Goal: Transaction & Acquisition: Purchase product/service

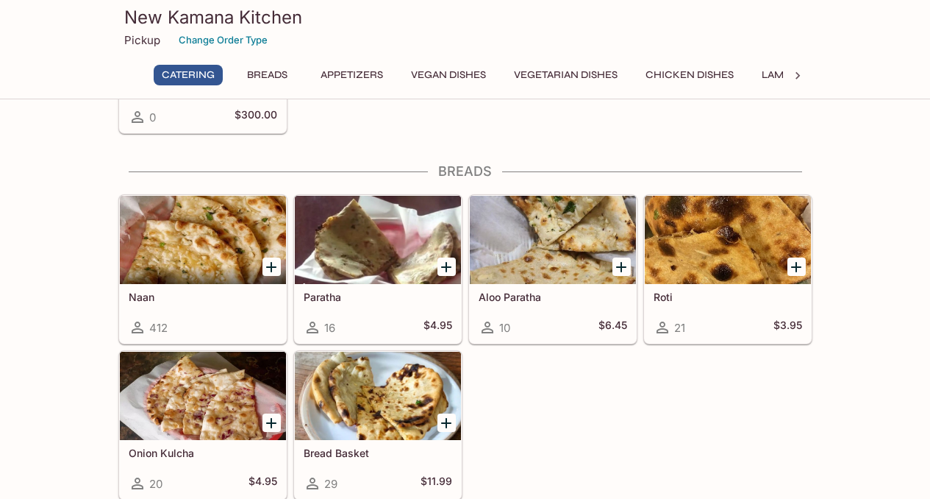
scroll to position [494, 0]
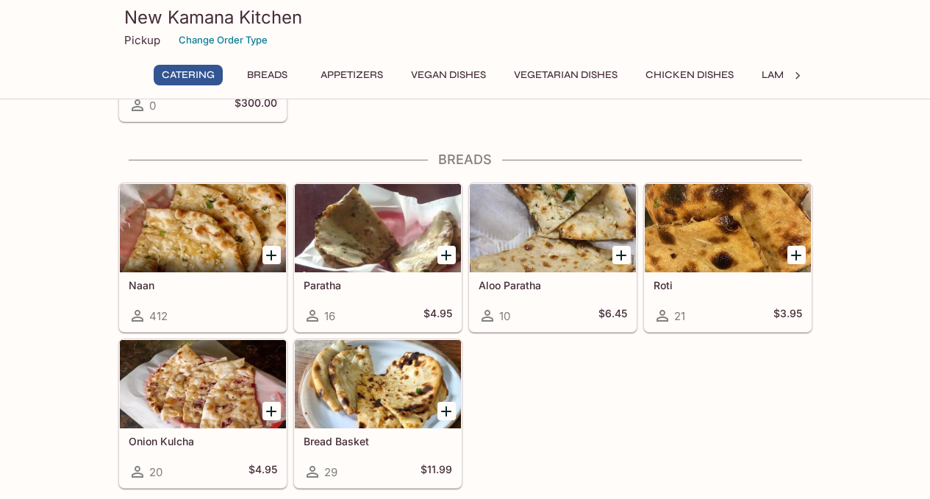
click at [221, 286] on h5 "Naan" at bounding box center [203, 285] width 149 height 13
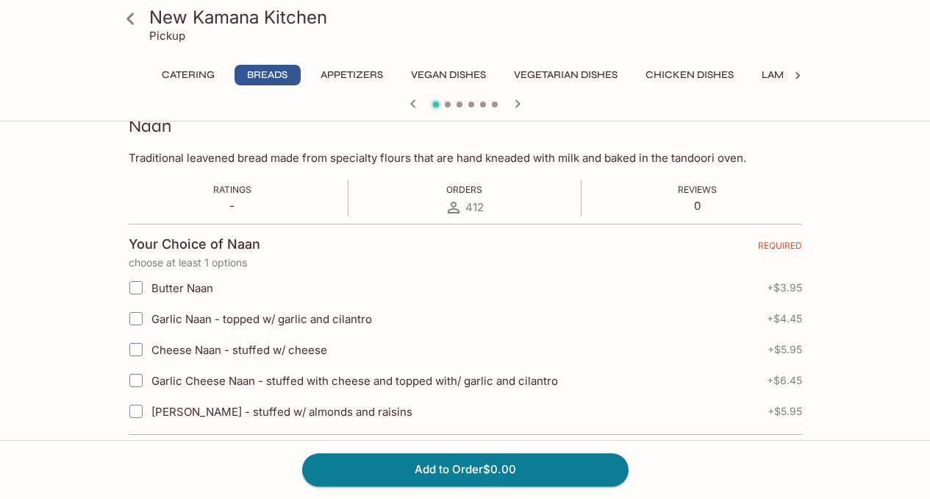
scroll to position [250, 0]
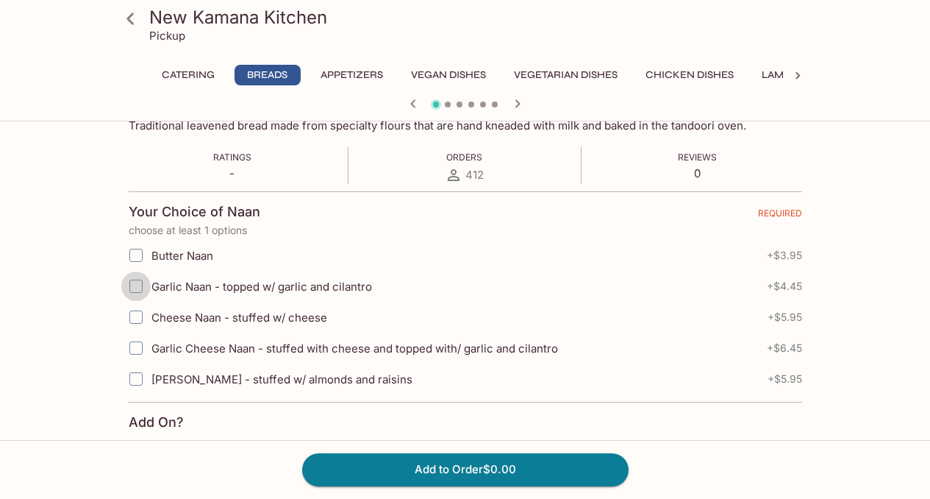
click at [138, 290] on input "Garlic Naan - topped w/ garlic and cilantro" at bounding box center [135, 285] width 29 height 29
checkbox input "true"
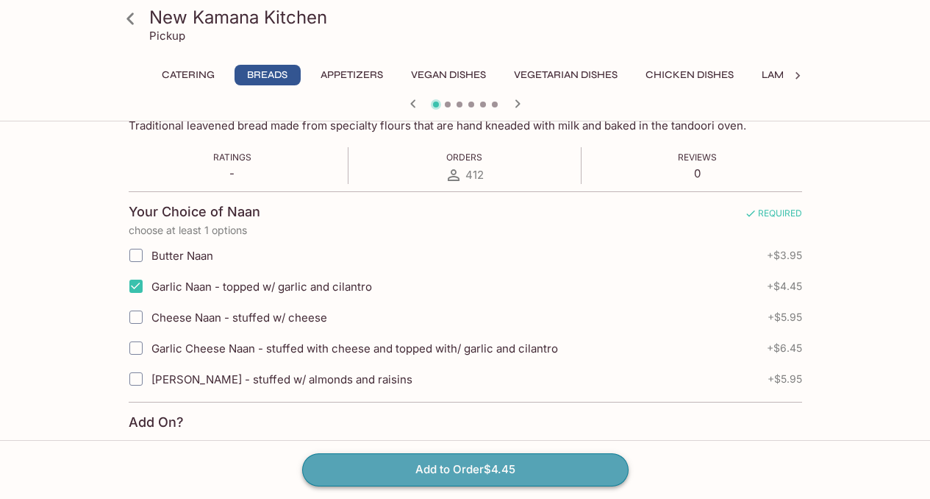
click at [400, 466] on button "Add to Order $4.45" at bounding box center [465, 469] width 327 height 32
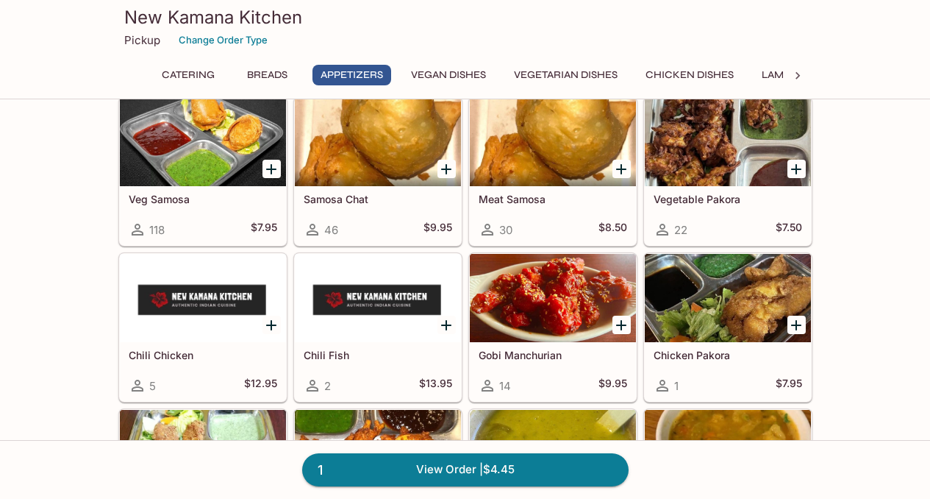
scroll to position [952, 0]
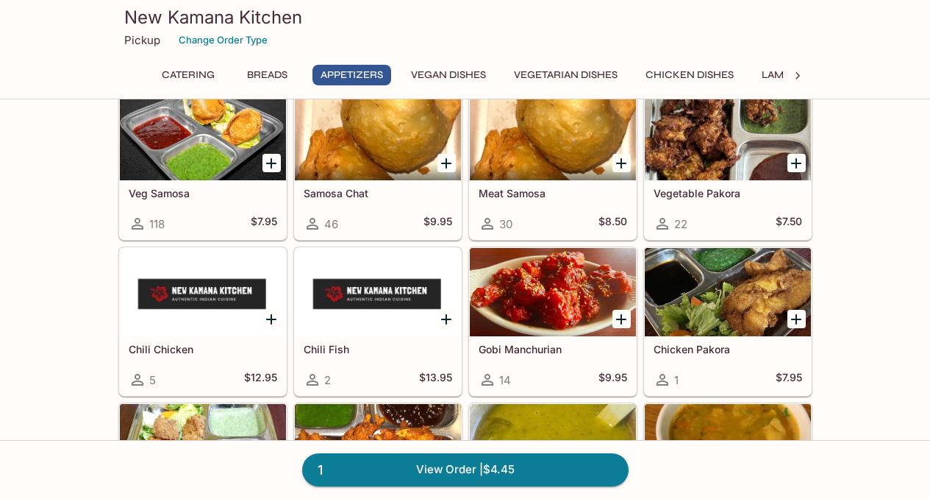
click at [540, 68] on button "Vegetarian Dishes" at bounding box center [566, 75] width 120 height 21
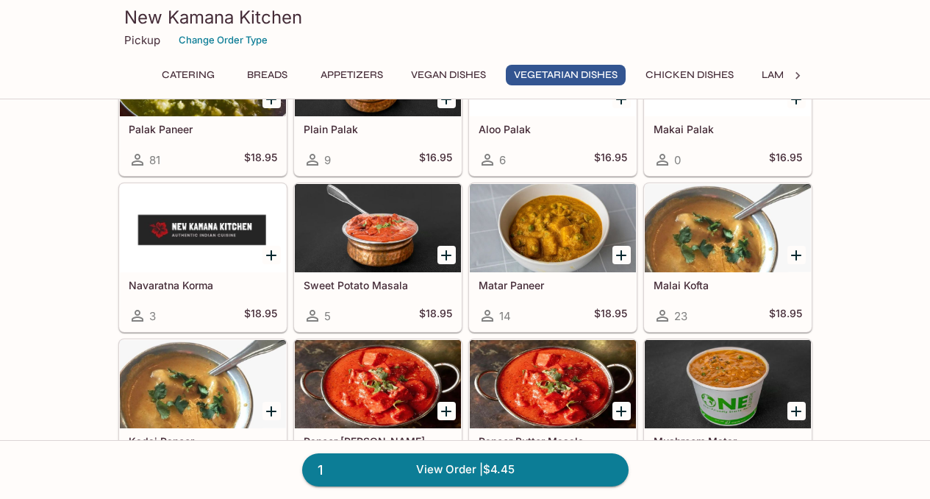
scroll to position [2029, 0]
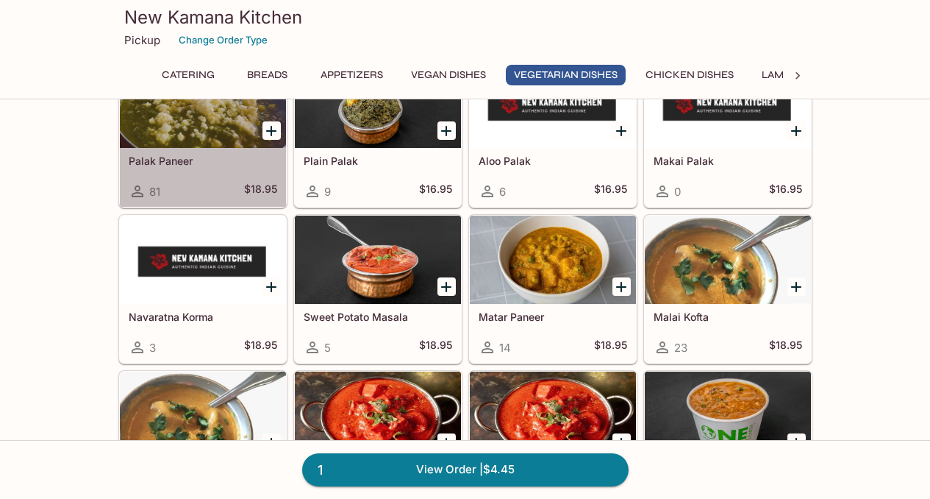
click at [214, 155] on h5 "Palak Paneer" at bounding box center [203, 160] width 149 height 13
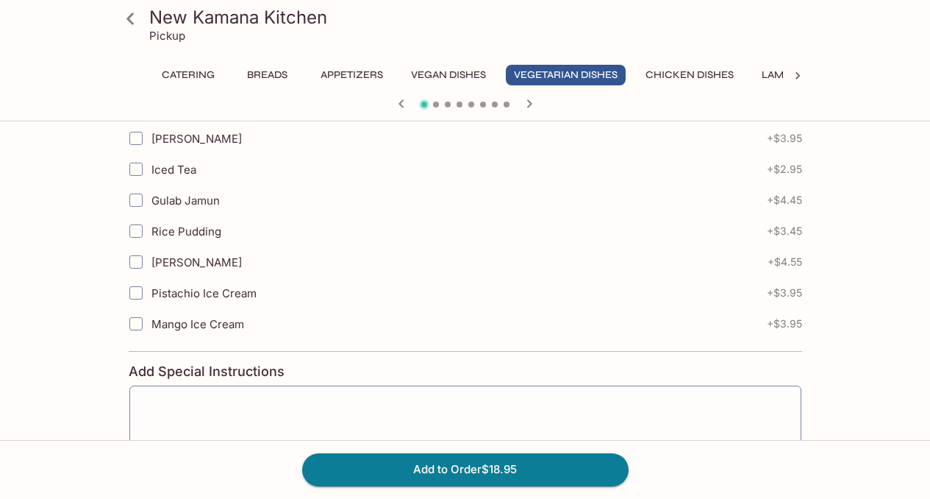
scroll to position [646, 0]
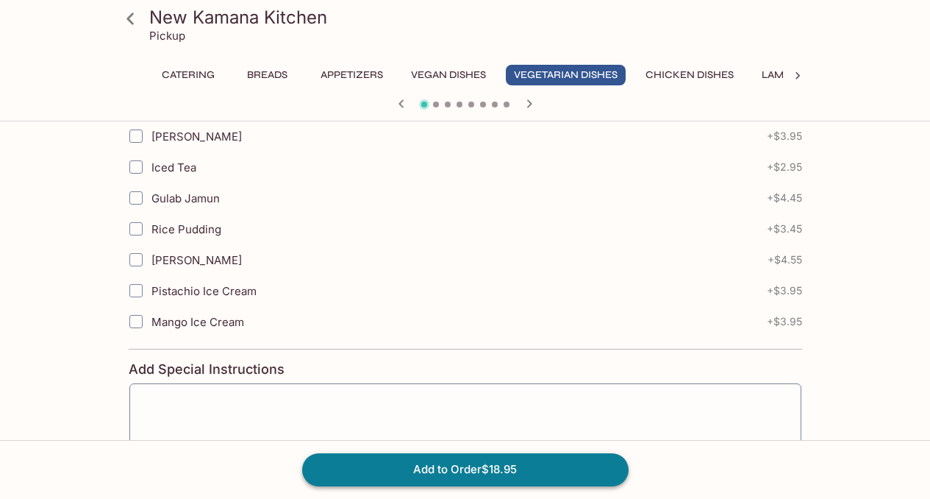
click at [391, 461] on button "Add to Order $18.95" at bounding box center [465, 469] width 327 height 32
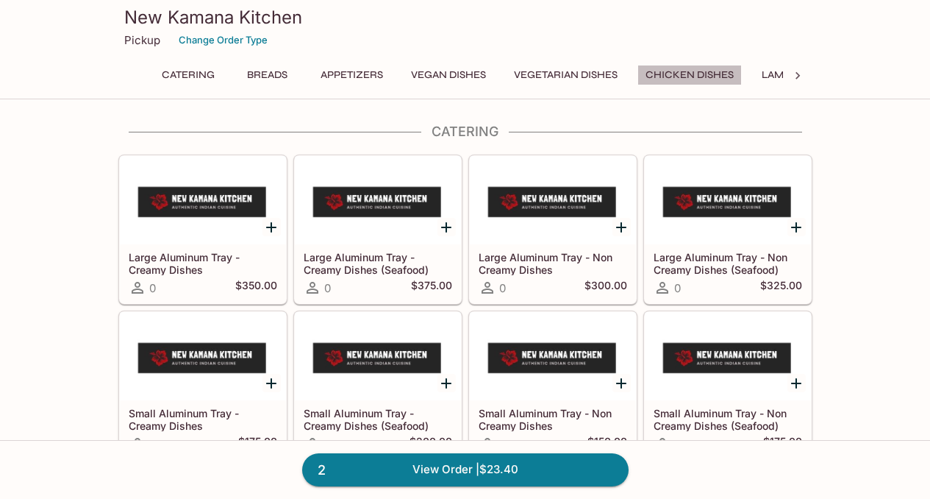
click at [699, 80] on button "Chicken Dishes" at bounding box center [690, 75] width 104 height 21
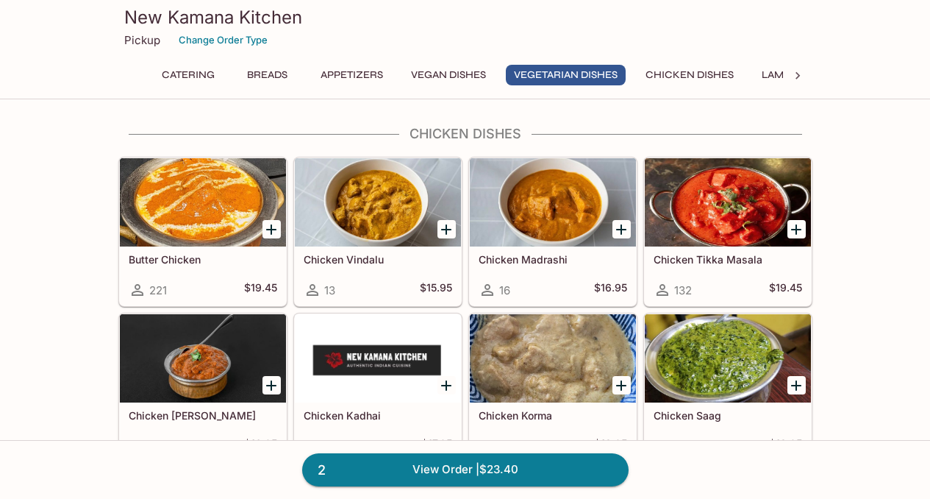
scroll to position [2609, 0]
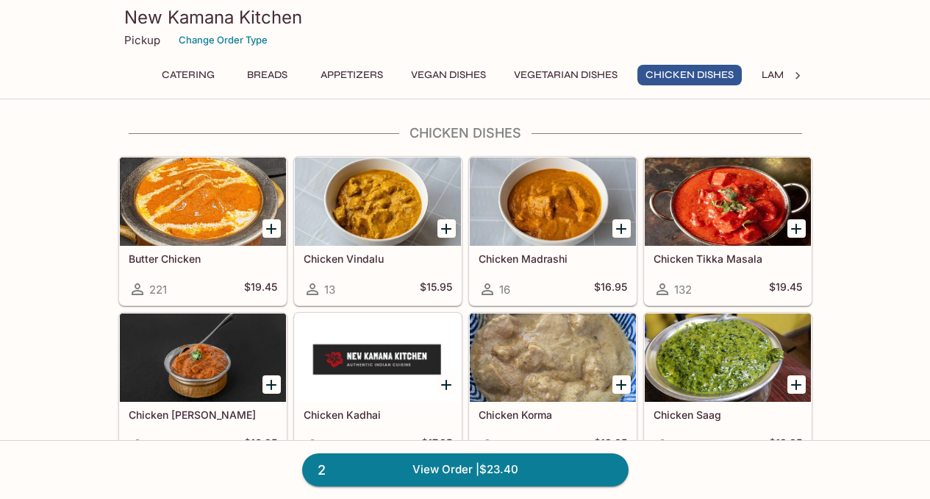
click at [267, 229] on icon "Add Butter Chicken" at bounding box center [272, 229] width 18 height 18
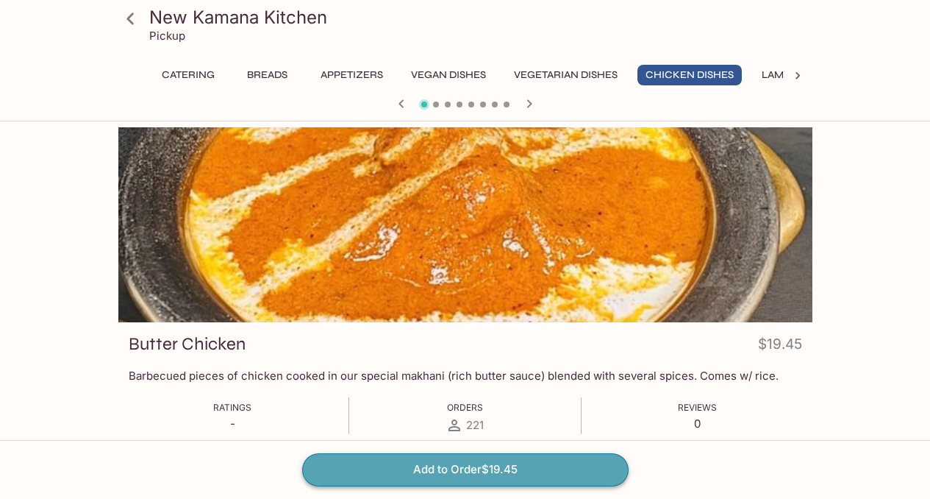
click at [432, 472] on button "Add to Order $19.45" at bounding box center [465, 469] width 327 height 32
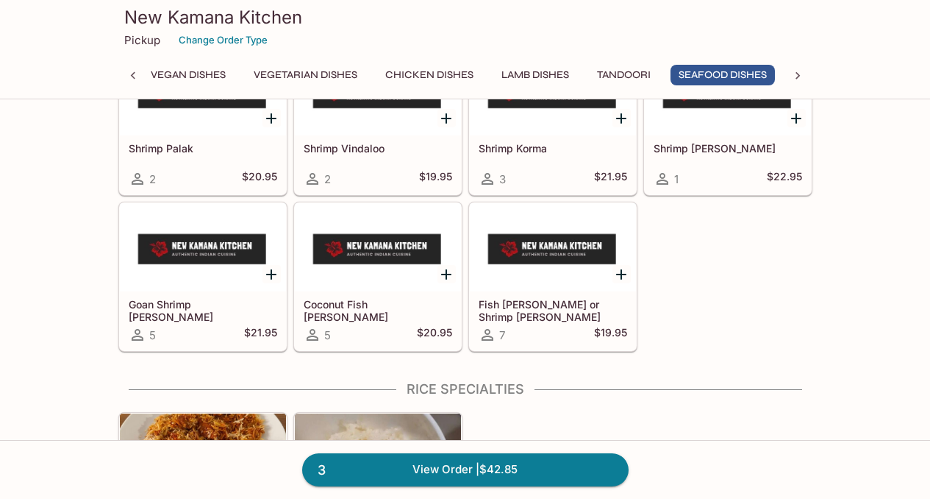
scroll to position [3837, 0]
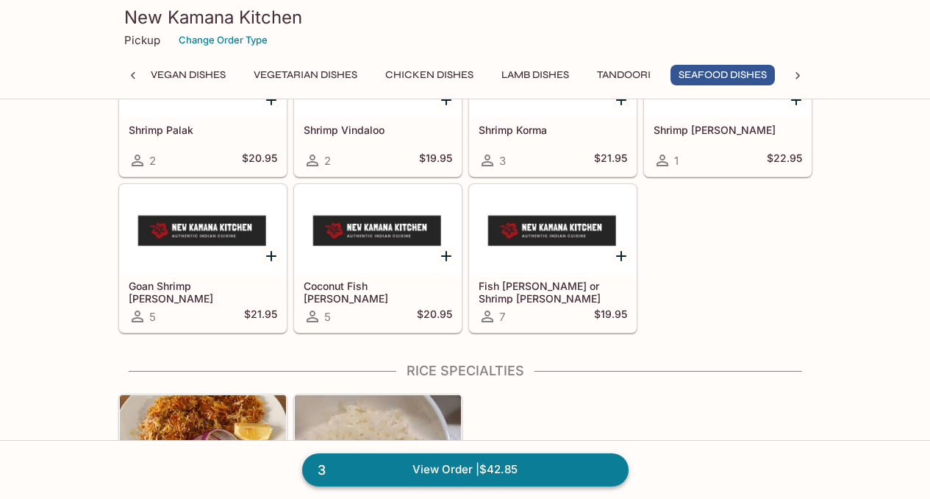
click at [461, 463] on link "3 View Order | $42.85" at bounding box center [465, 469] width 327 height 32
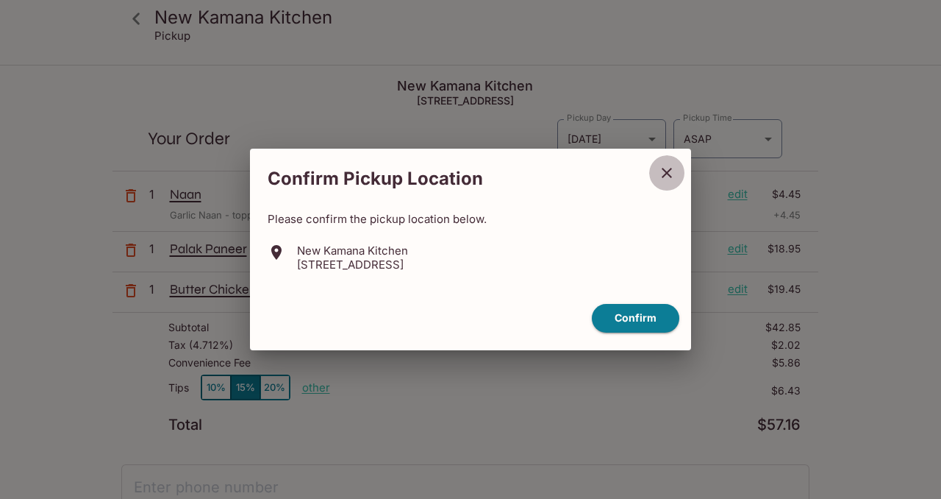
click at [663, 169] on icon "close" at bounding box center [667, 173] width 10 height 10
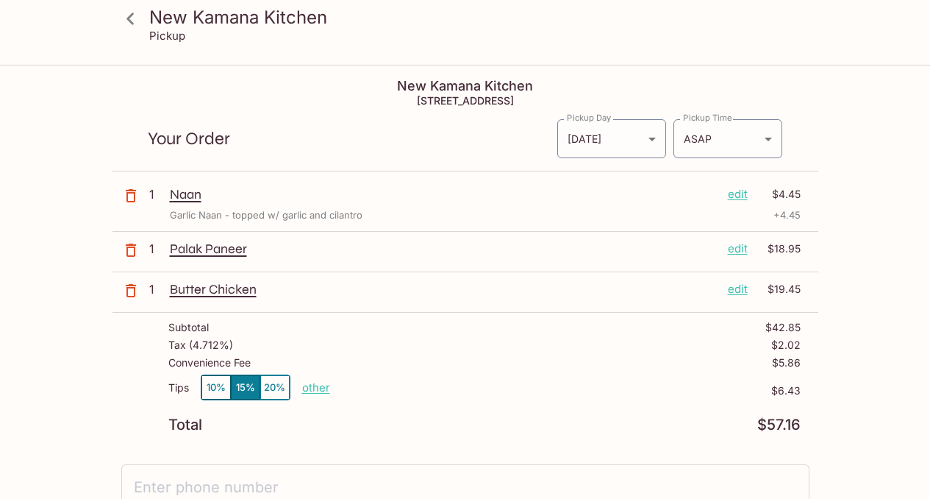
click at [505, 86] on h4 "New Kamana Kitchen" at bounding box center [466, 86] width 706 height 16
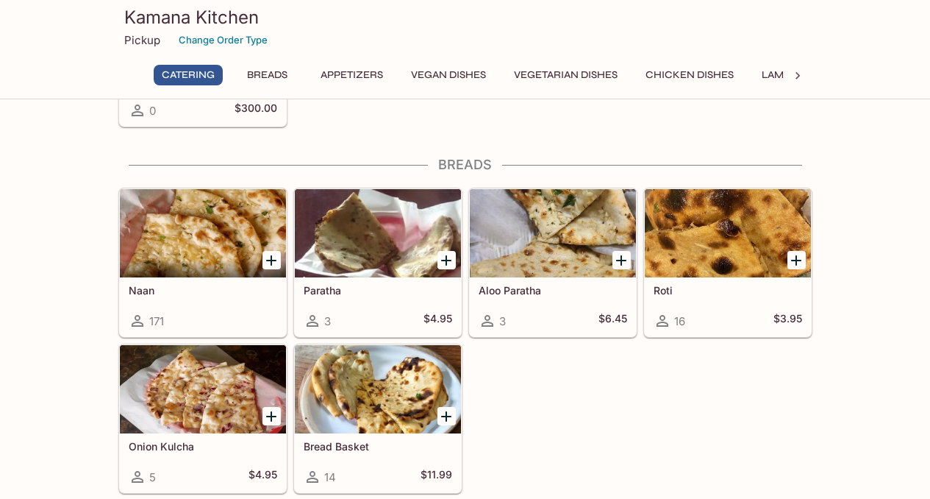
scroll to position [492, 0]
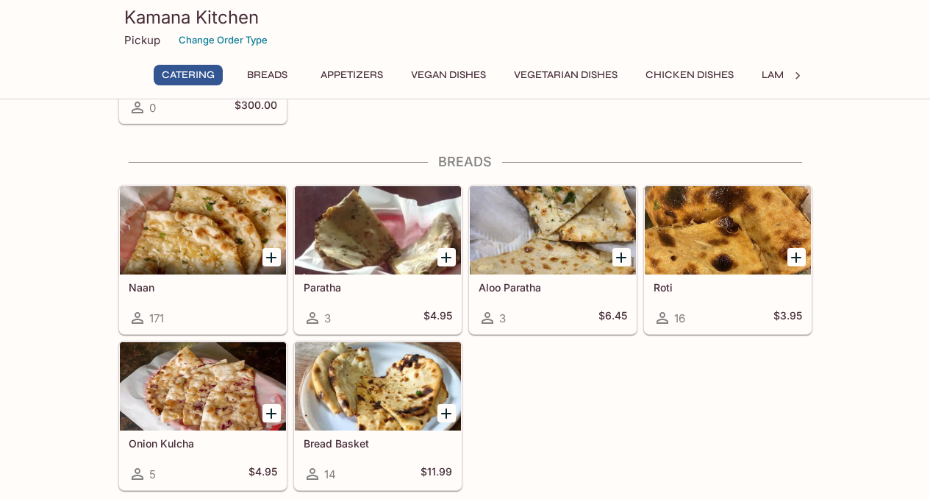
click at [220, 259] on div at bounding box center [203, 230] width 166 height 88
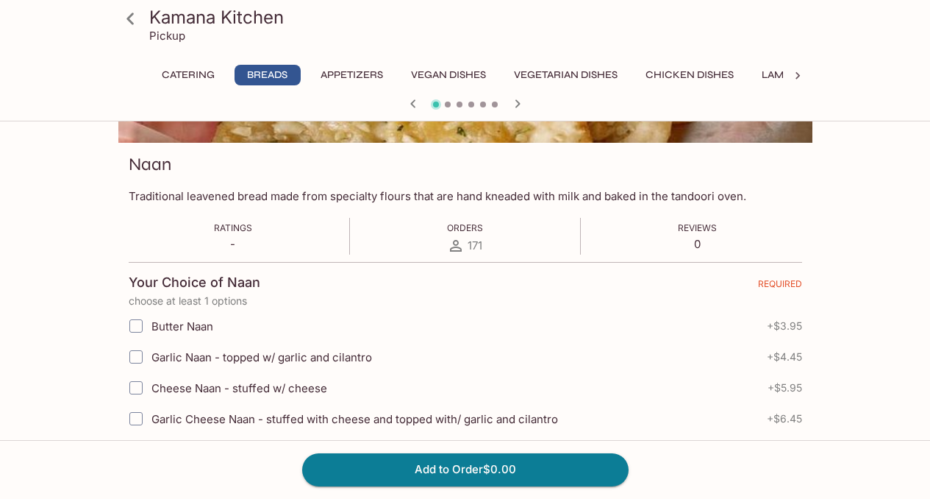
scroll to position [277, 0]
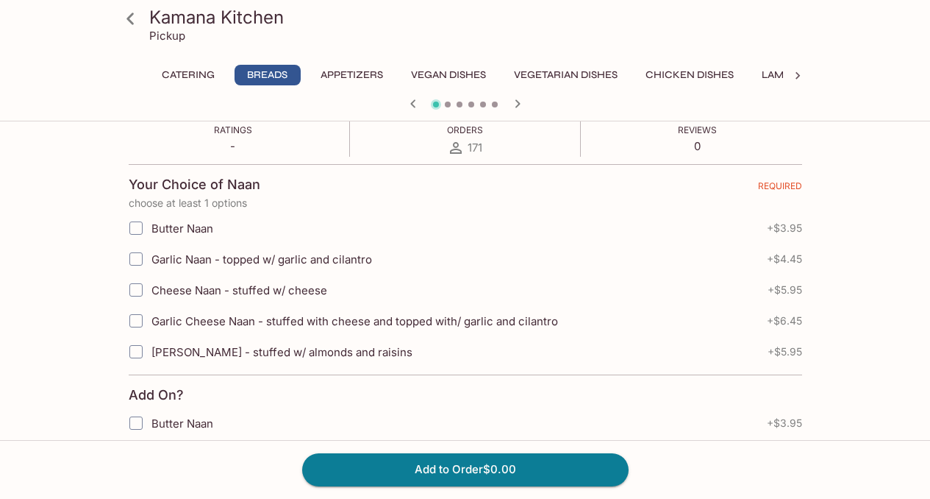
click at [134, 260] on input "Garlic Naan - topped w/ garlic and cilantro" at bounding box center [135, 258] width 29 height 29
checkbox input "true"
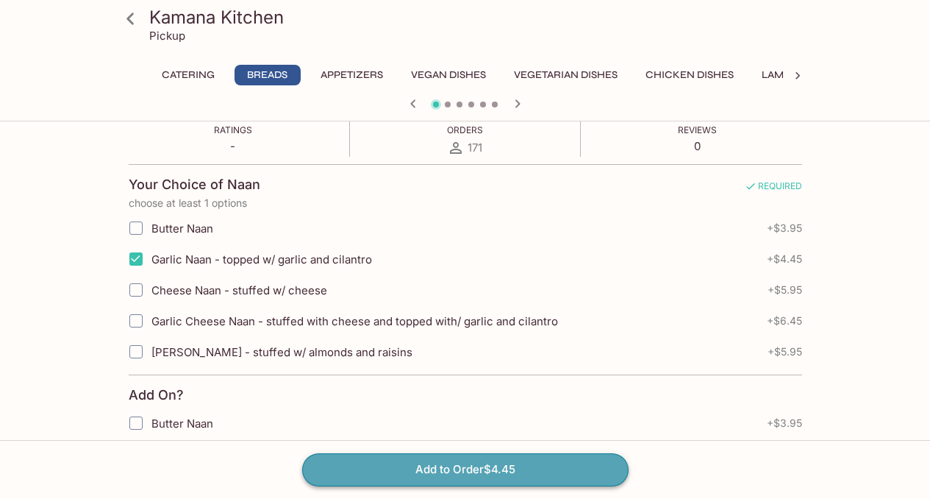
click at [380, 476] on button "Add to Order $4.45" at bounding box center [465, 469] width 327 height 32
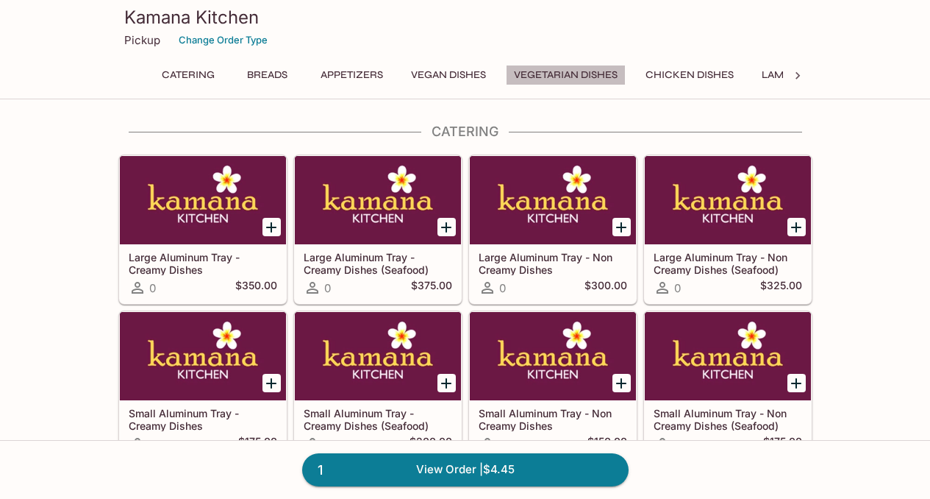
click at [543, 81] on button "Vegetarian Dishes" at bounding box center [566, 75] width 120 height 21
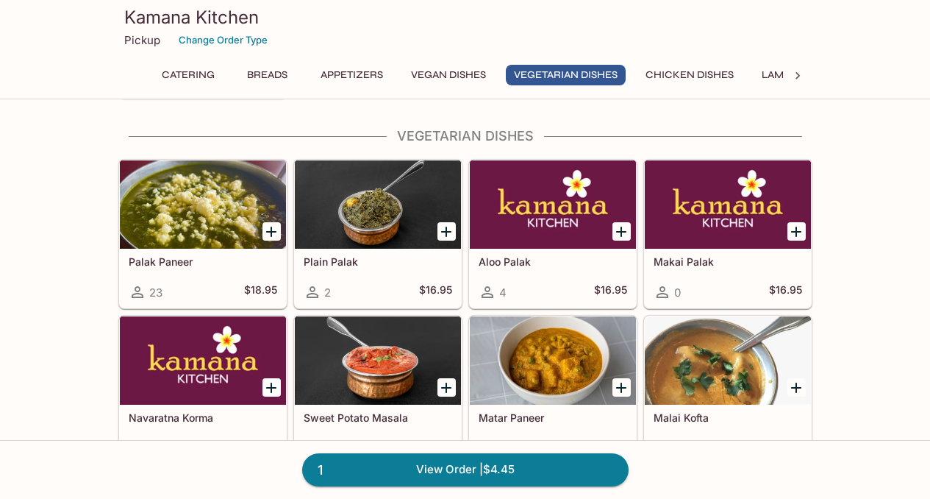
scroll to position [1931, 0]
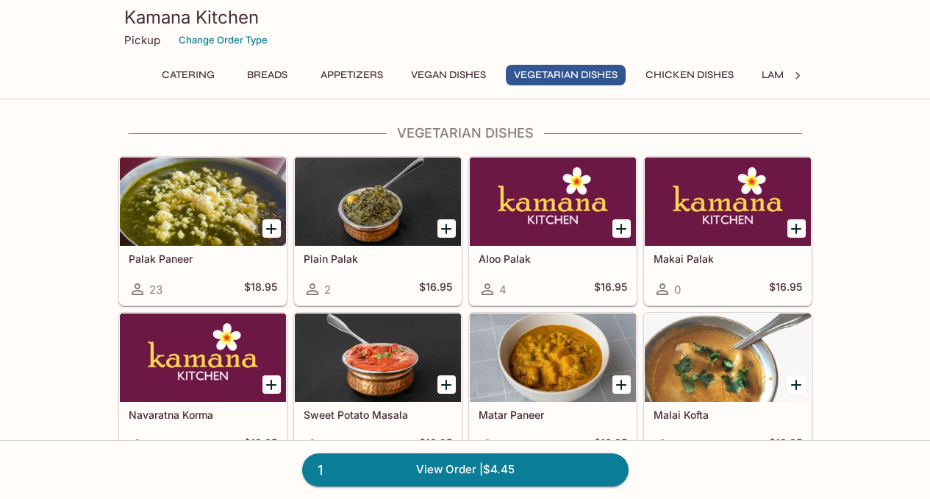
click at [223, 231] on div at bounding box center [203, 201] width 166 height 88
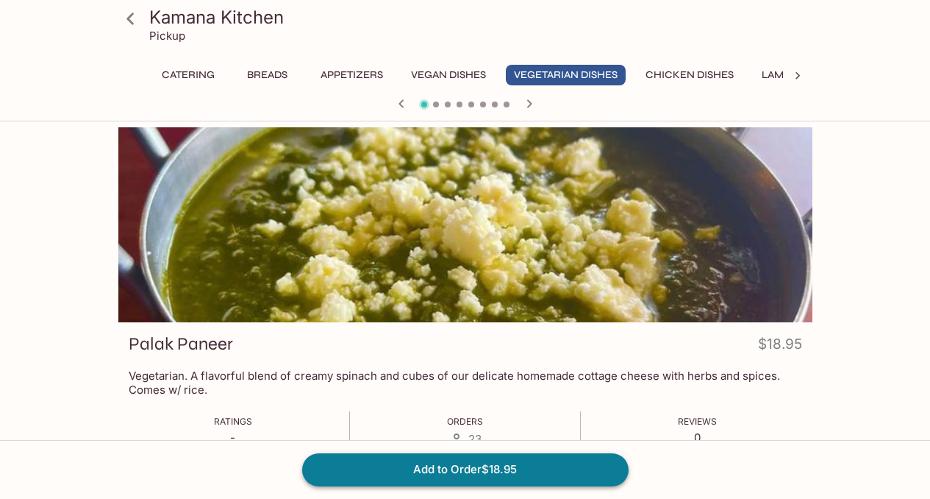
click at [402, 473] on button "Add to Order $18.95" at bounding box center [465, 469] width 327 height 32
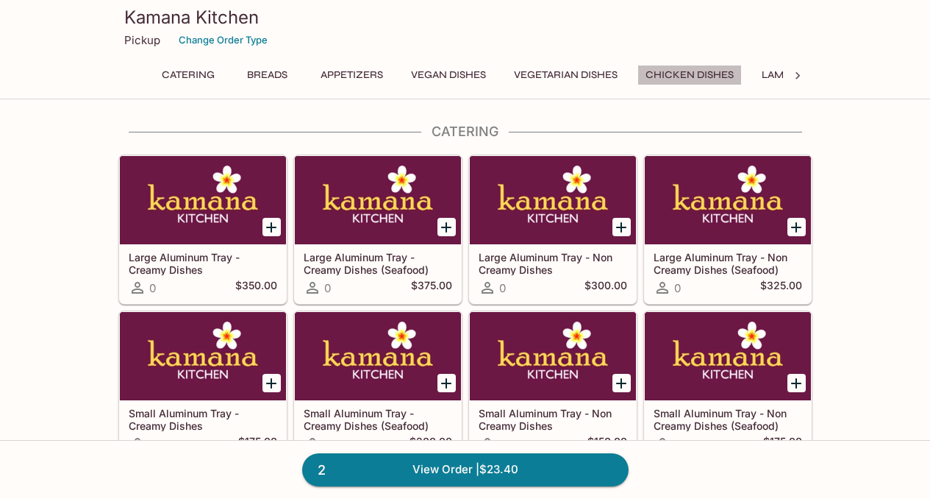
click at [701, 82] on button "Chicken Dishes" at bounding box center [690, 75] width 104 height 21
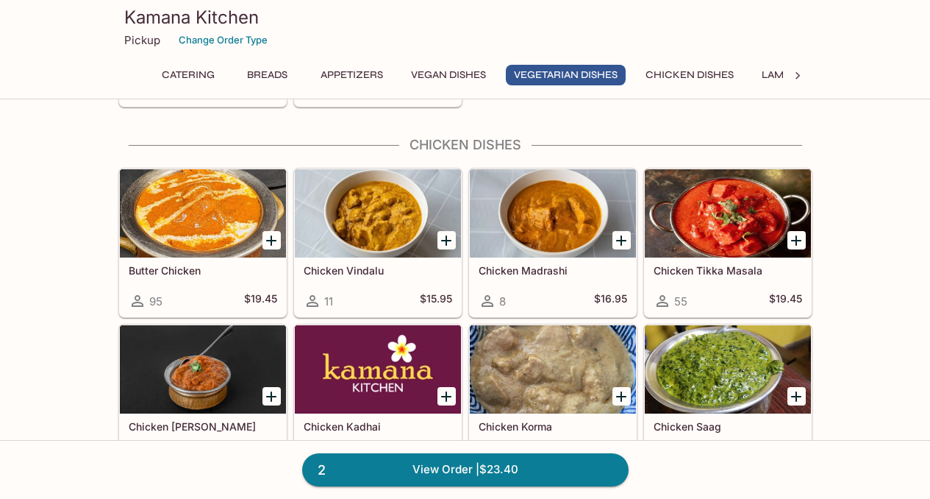
scroll to position [2609, 0]
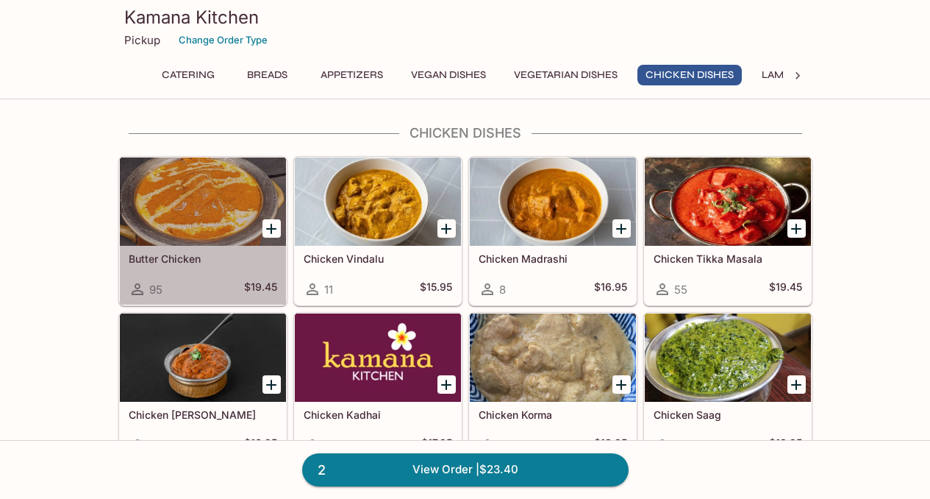
click at [267, 245] on div at bounding box center [203, 201] width 166 height 88
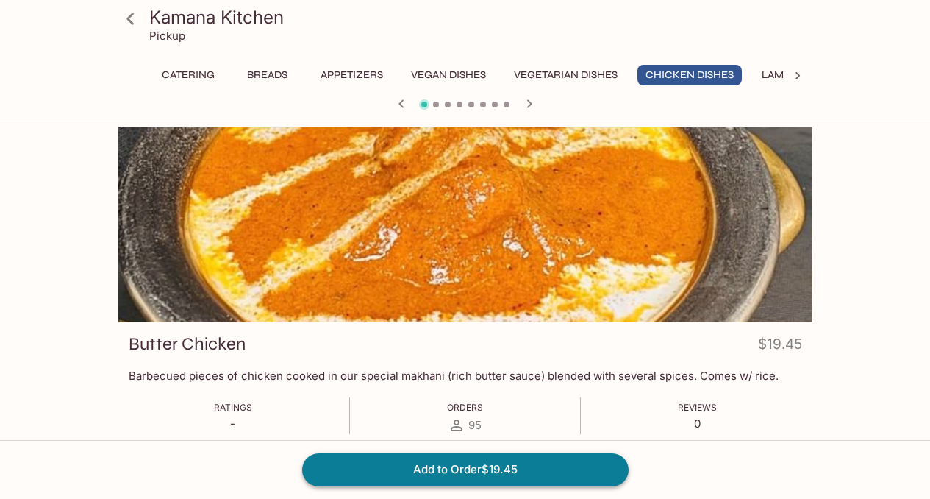
click at [429, 466] on button "Add to Order $19.45" at bounding box center [465, 469] width 327 height 32
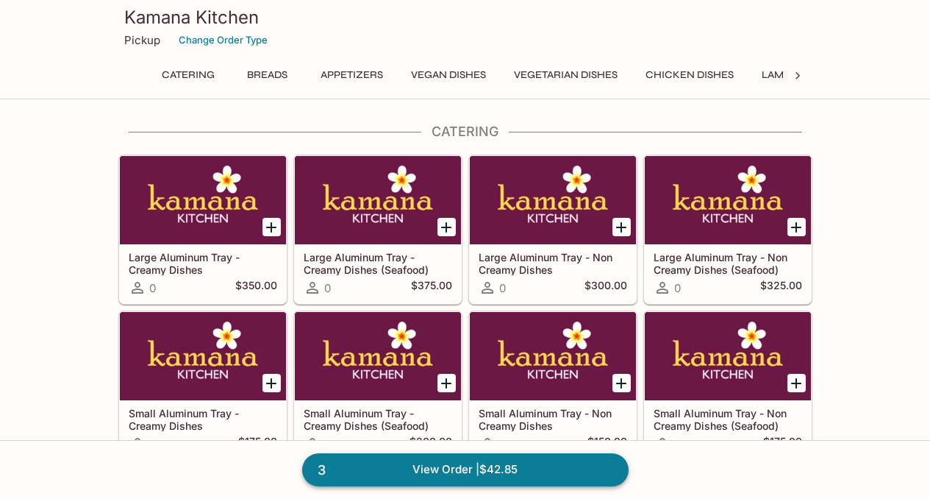
click at [450, 468] on link "3 View Order | $42.85" at bounding box center [465, 469] width 327 height 32
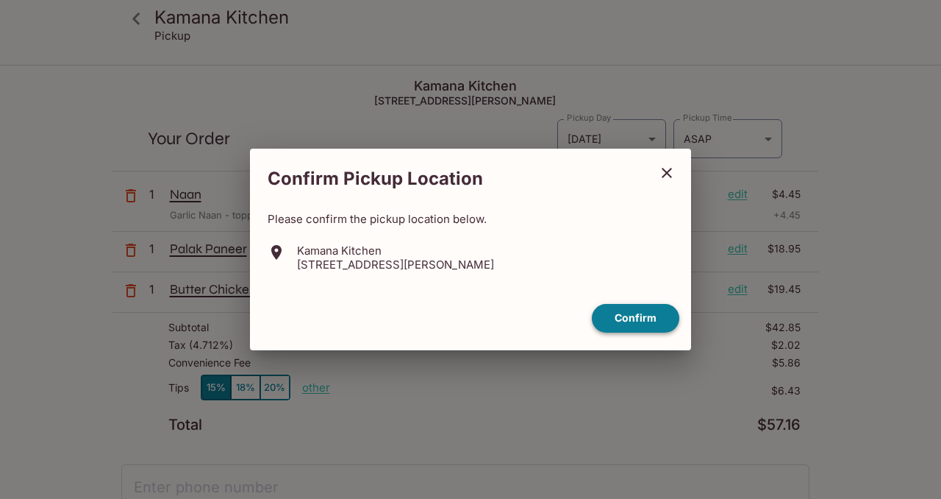
click at [630, 317] on button "Confirm" at bounding box center [636, 318] width 88 height 29
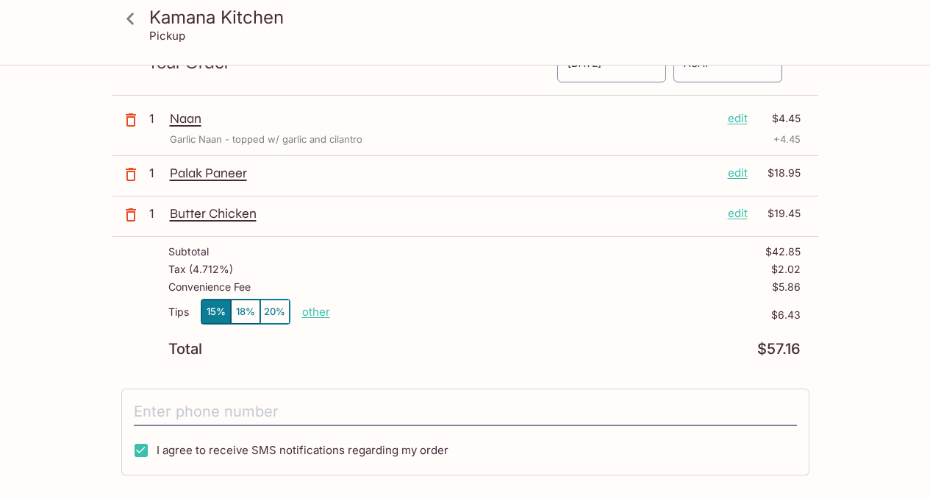
scroll to position [79, 0]
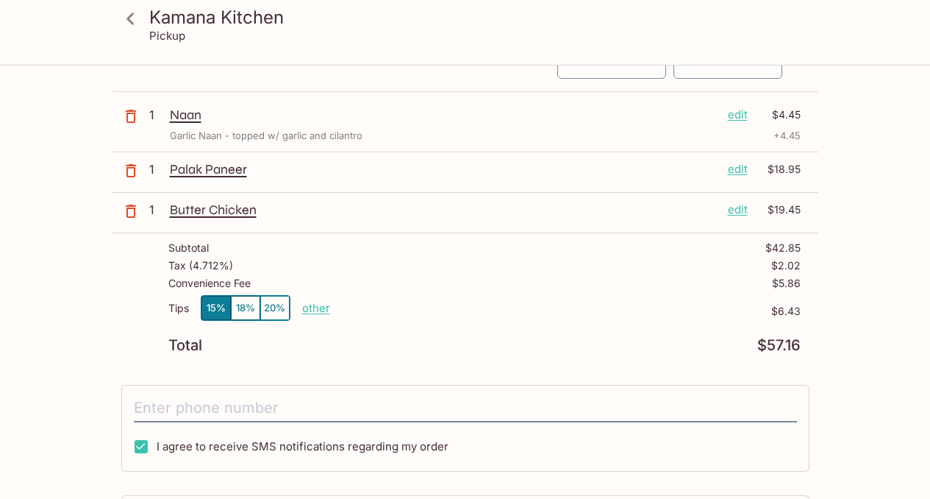
click at [323, 310] on p "other" at bounding box center [316, 308] width 28 height 14
type input "0.00"
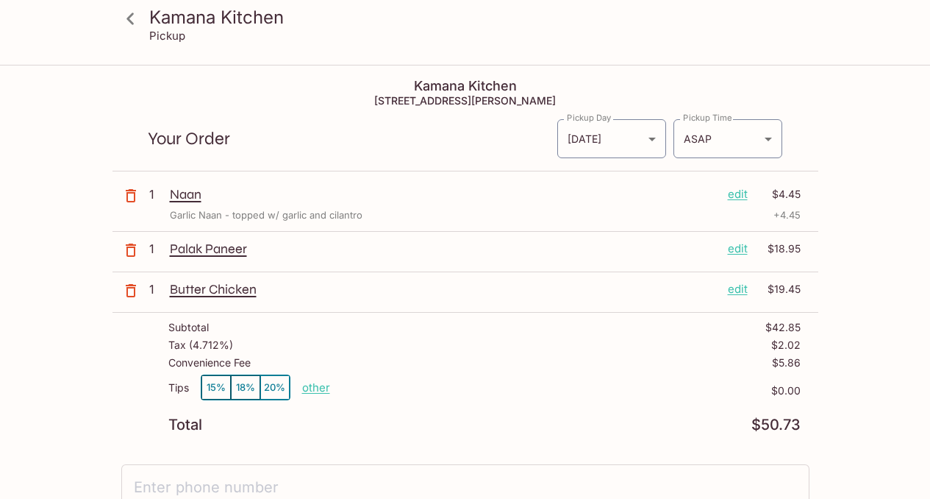
click at [130, 23] on icon at bounding box center [131, 19] width 26 height 26
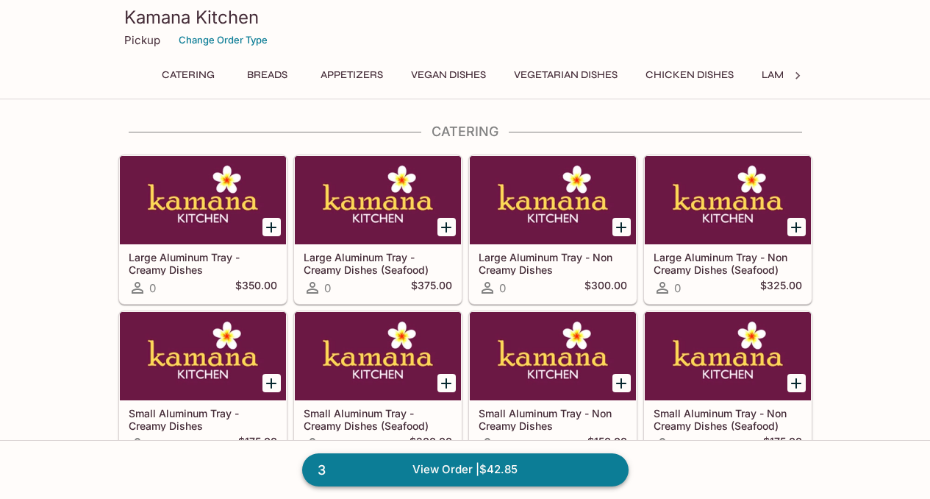
click at [515, 464] on link "3 View Order | $42.85" at bounding box center [465, 469] width 327 height 32
